Goal: Task Accomplishment & Management: Use online tool/utility

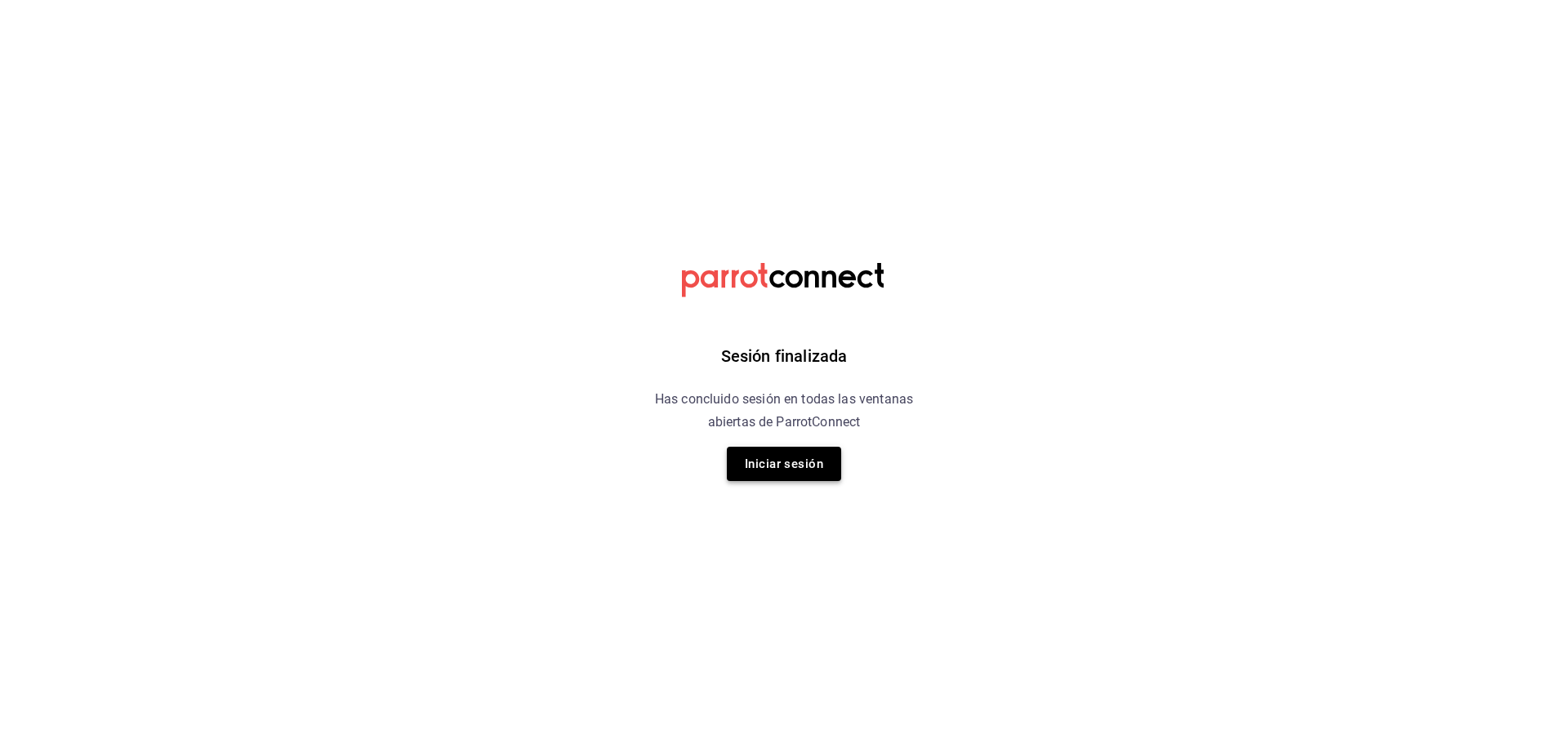
click at [786, 473] on button "Iniciar sesión" at bounding box center [784, 464] width 114 height 34
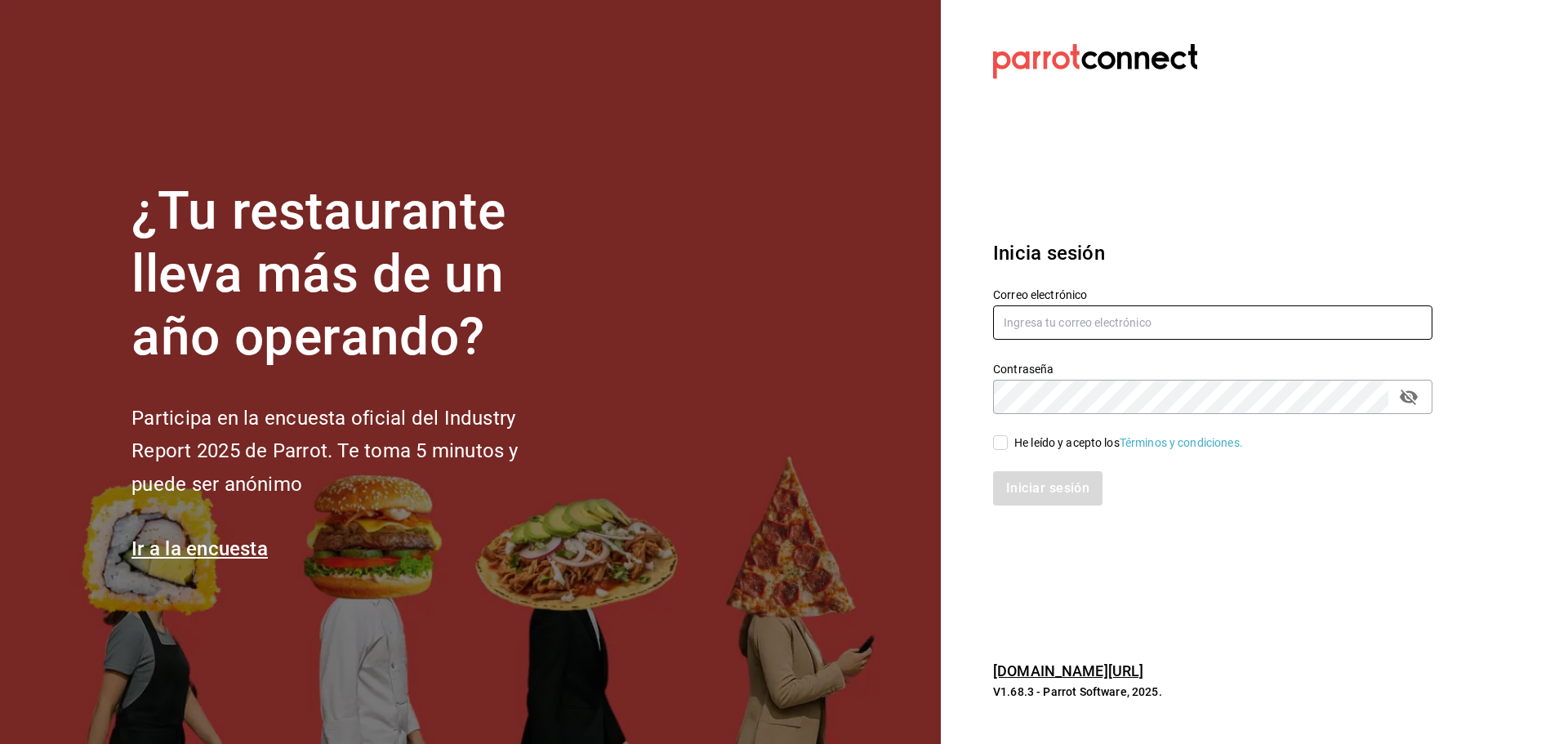
type input "multiuser@sushiexpress.com"
click at [996, 441] on input "He leído y acepto los Términos y condiciones." at bounding box center [1000, 442] width 15 height 15
checkbox input "true"
click at [1026, 486] on button "Iniciar sesión" at bounding box center [1048, 488] width 111 height 34
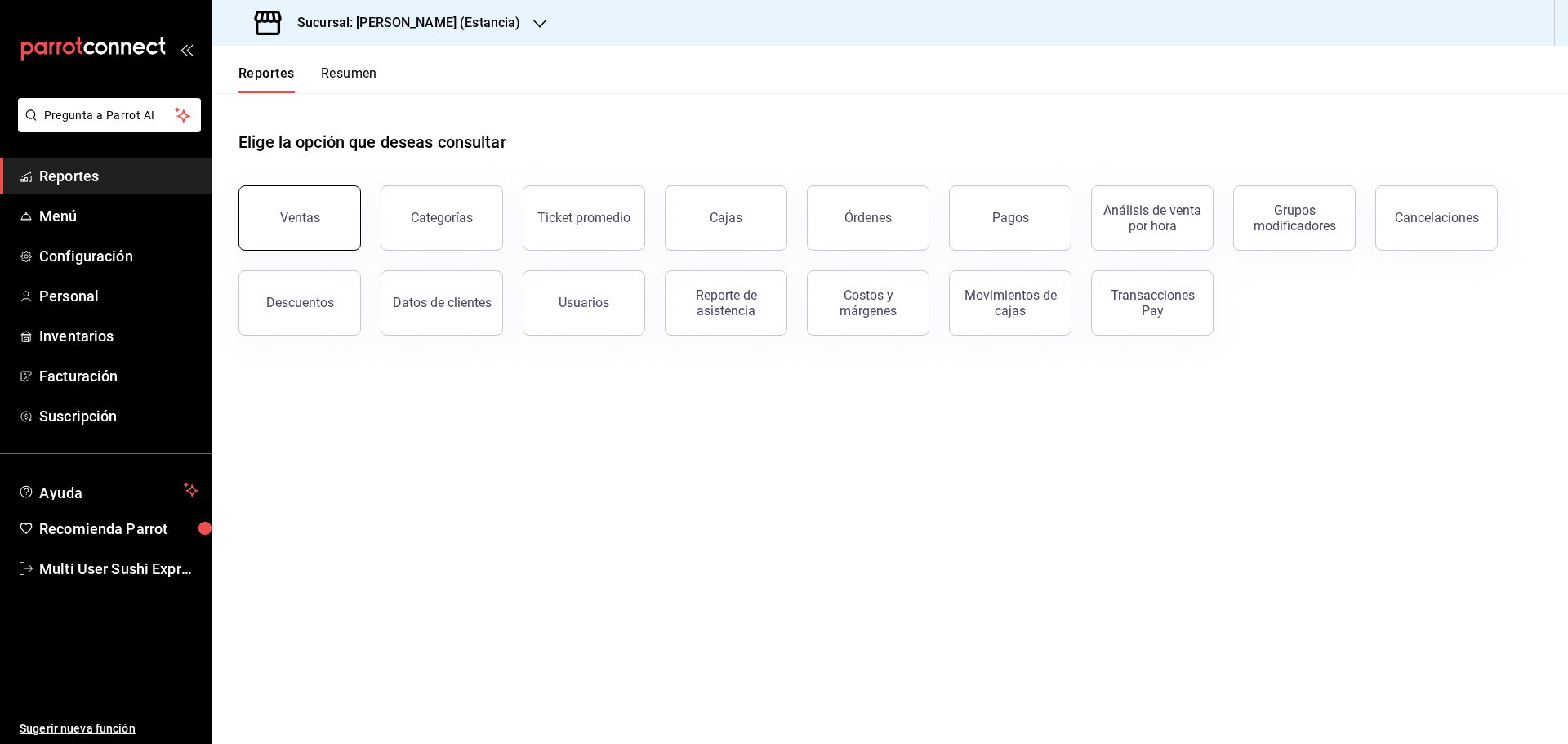
click at [314, 217] on div "Ventas" at bounding box center [300, 217] width 40 height 16
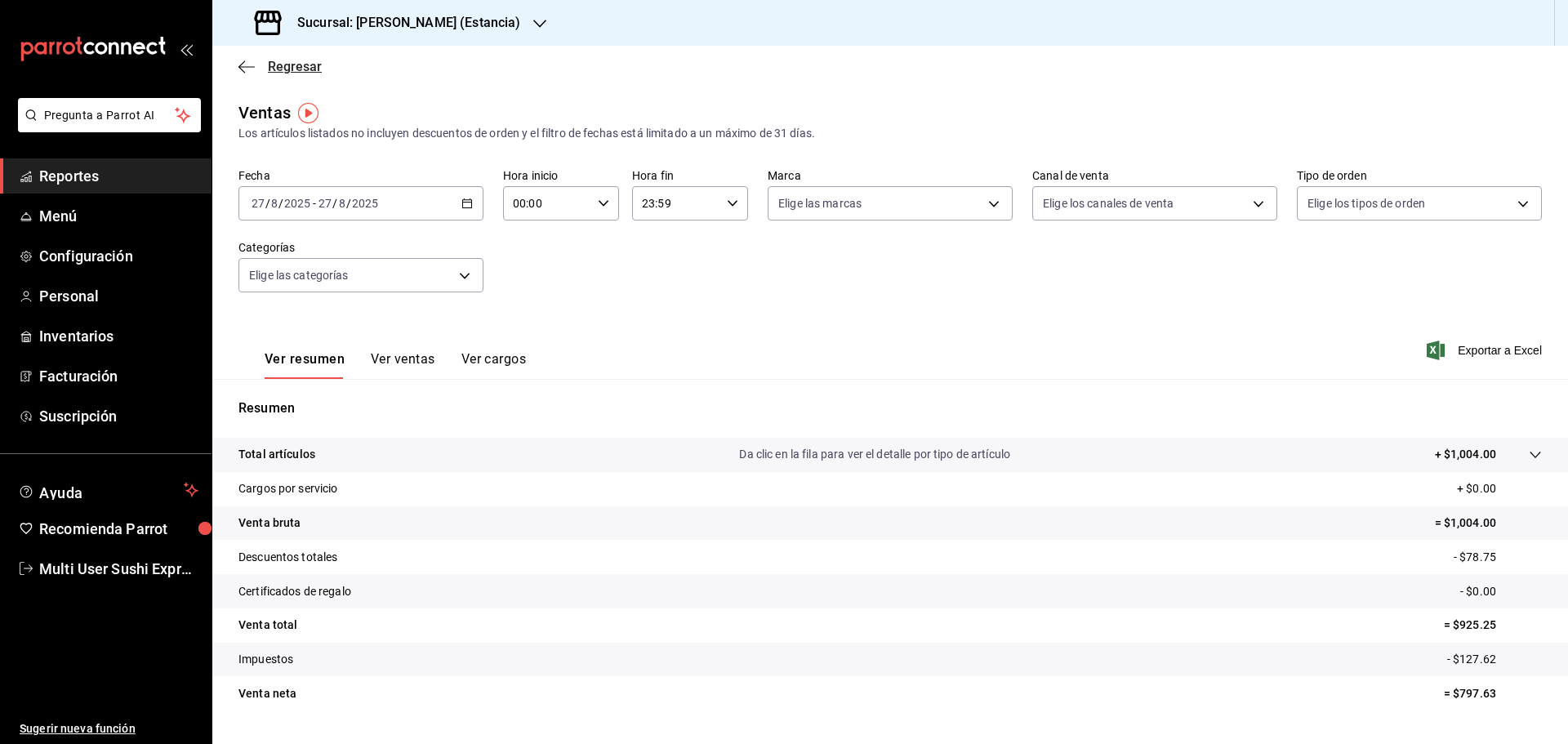
click at [277, 66] on span "Regresar" at bounding box center [295, 66] width 54 height 16
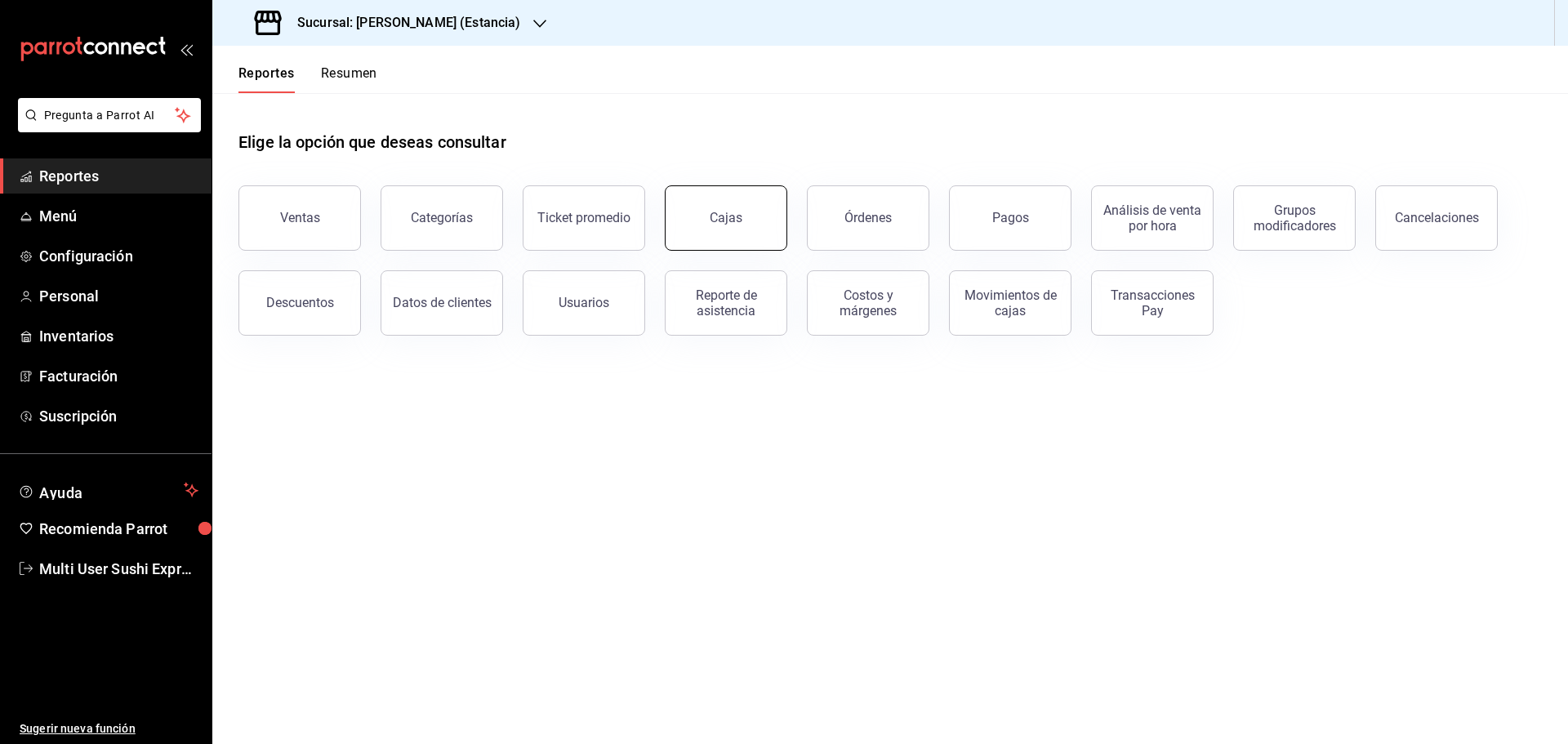
click at [763, 232] on button "Cajas" at bounding box center [726, 218] width 123 height 65
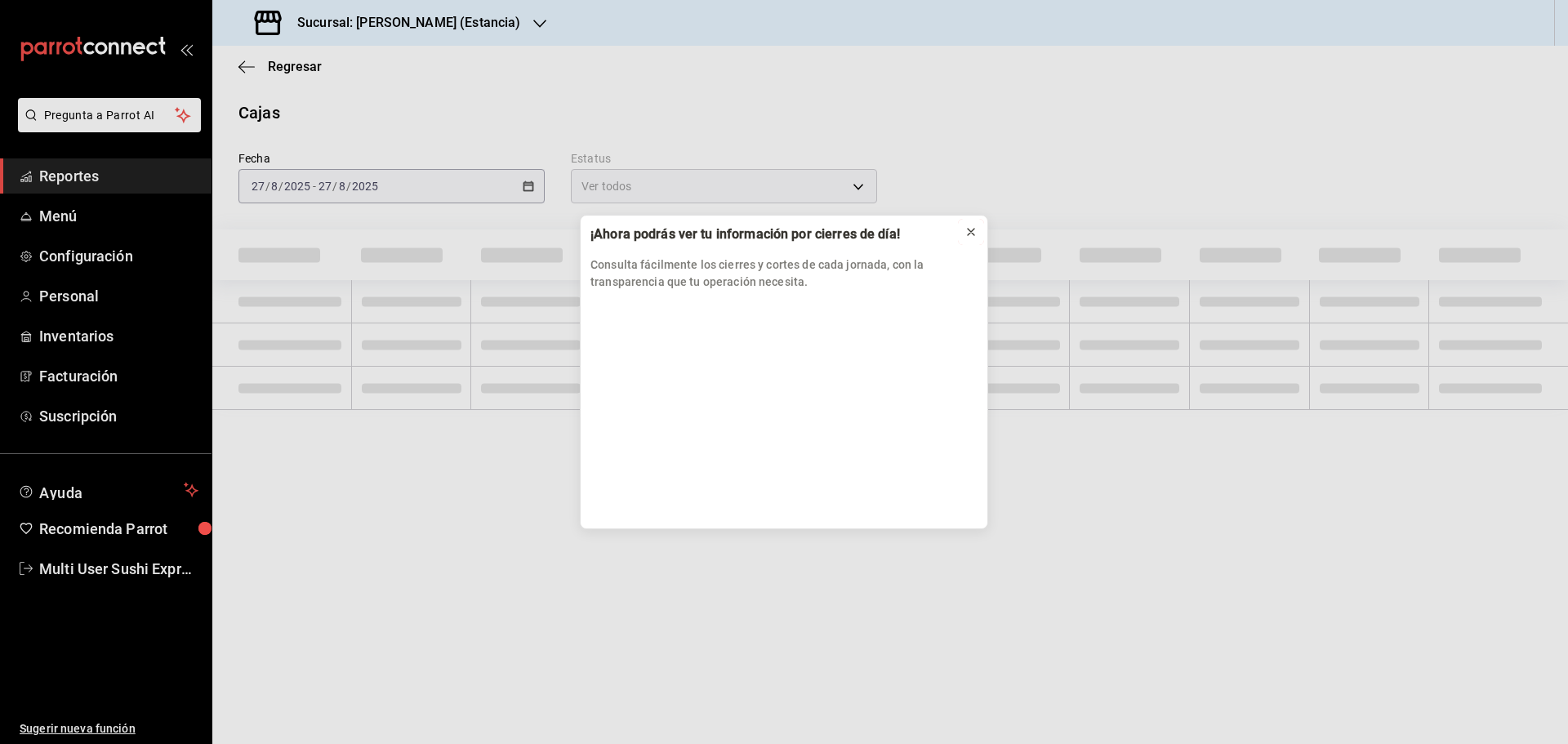
click at [972, 237] on icon at bounding box center [971, 232] width 13 height 13
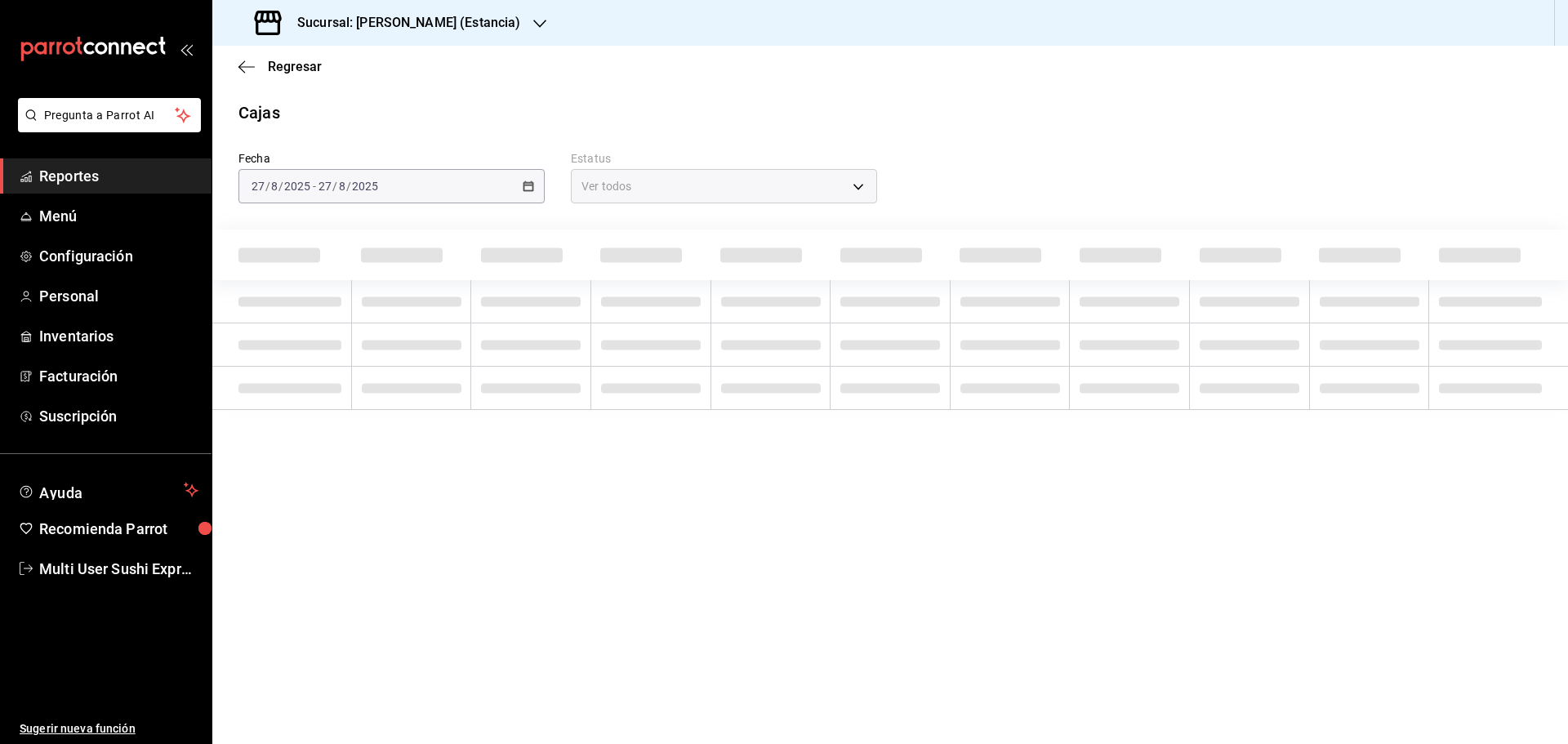
click at [394, 25] on h3 "Sucursal: [PERSON_NAME] (Estancia)" at bounding box center [402, 23] width 236 height 20
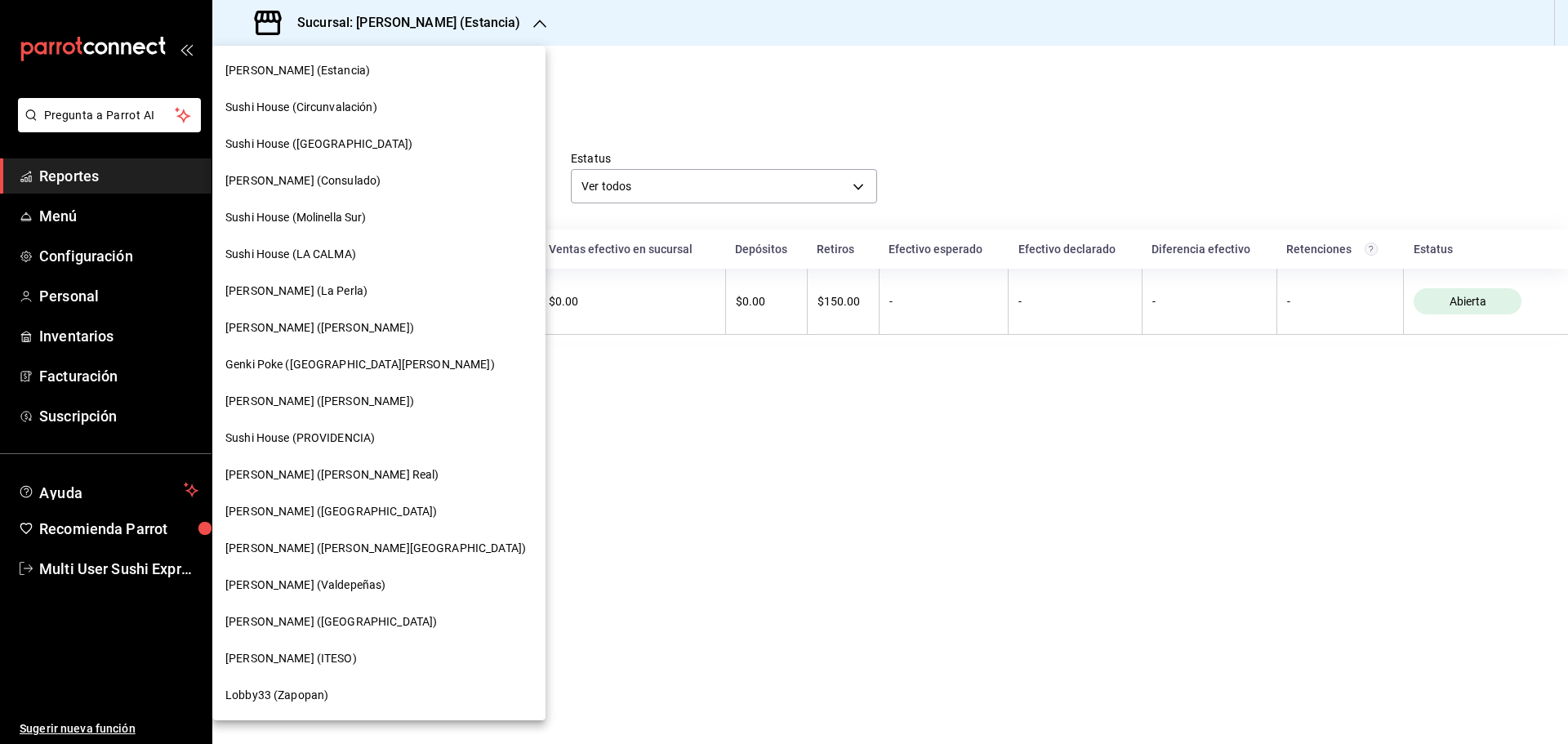
click at [350, 616] on span "[PERSON_NAME] ([GEOGRAPHIC_DATA])" at bounding box center [331, 621] width 212 height 17
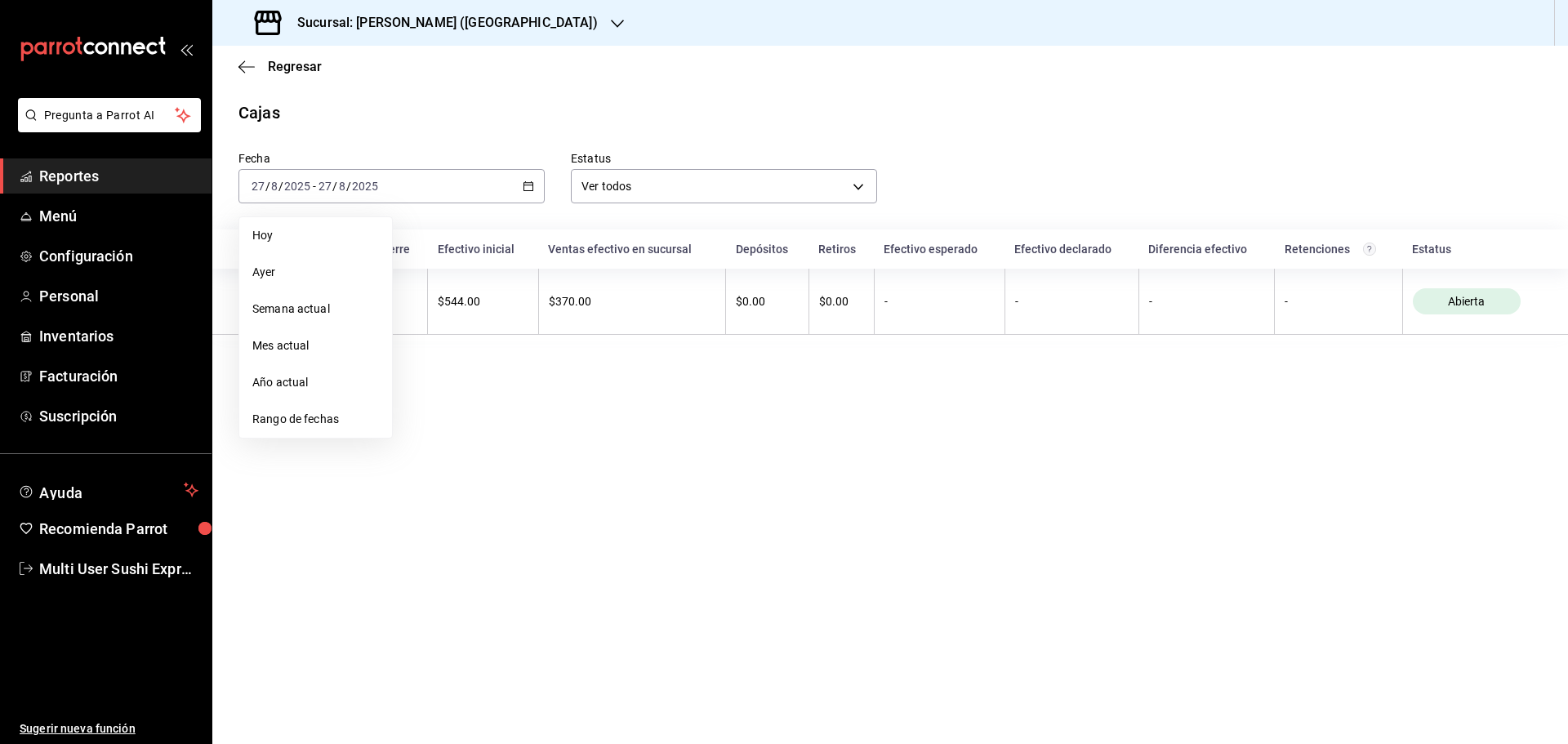
click at [305, 426] on span "Rango de fechas" at bounding box center [316, 419] width 127 height 17
click at [604, 401] on abbr "24" at bounding box center [600, 402] width 11 height 11
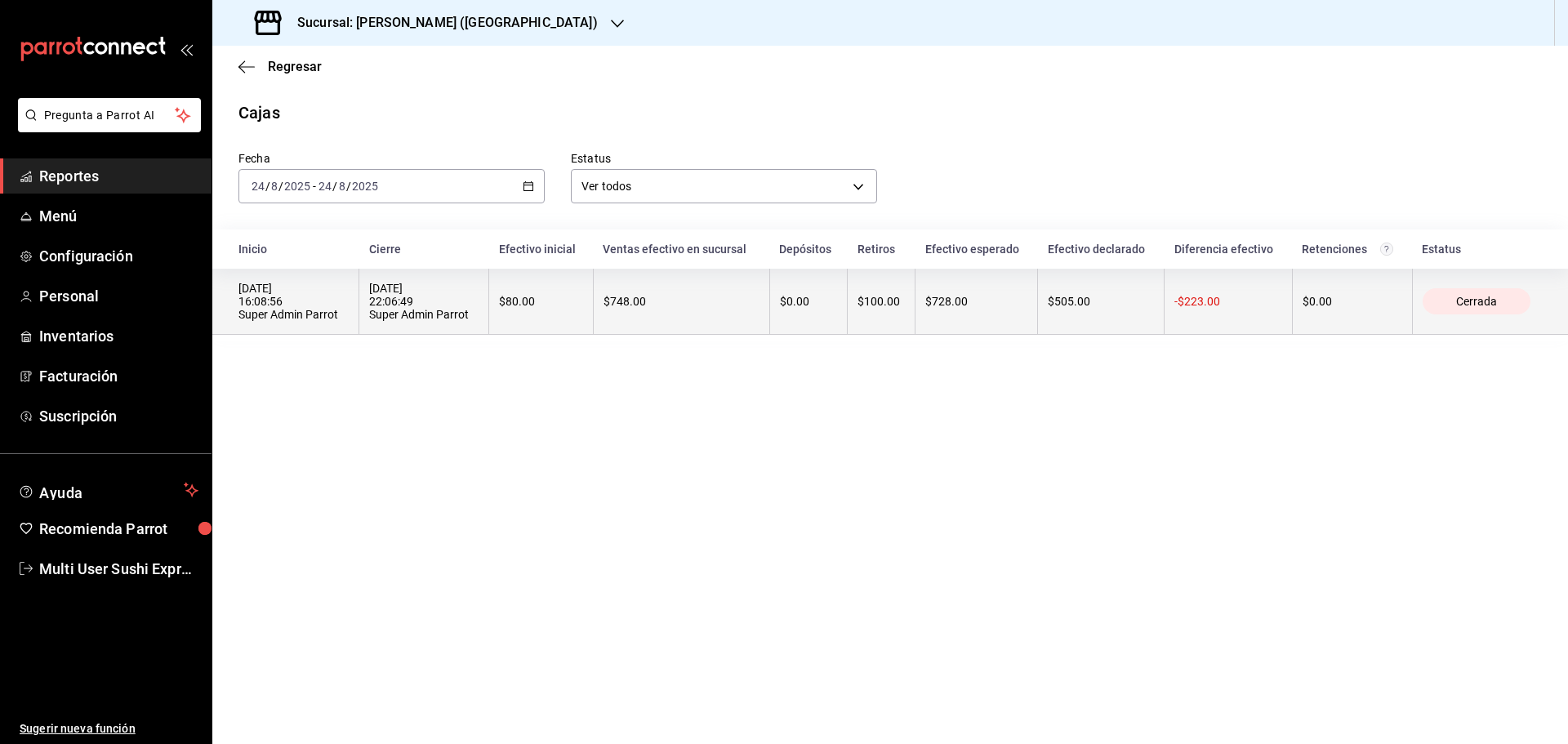
click at [637, 305] on div "$748.00" at bounding box center [681, 302] width 156 height 13
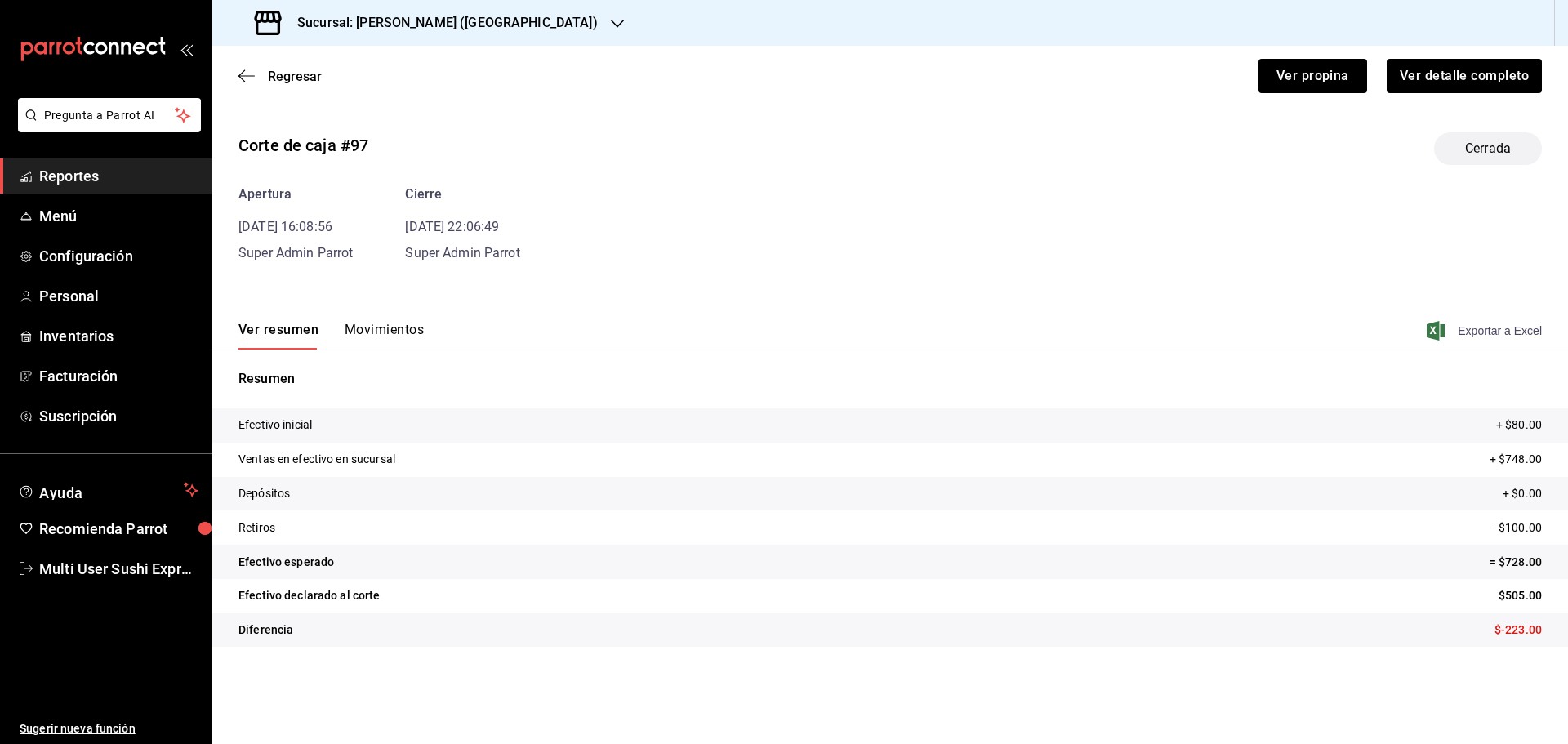
click at [1486, 338] on span "Exportar a Excel" at bounding box center [1485, 331] width 112 height 20
